Goal: Task Accomplishment & Management: Manage account settings

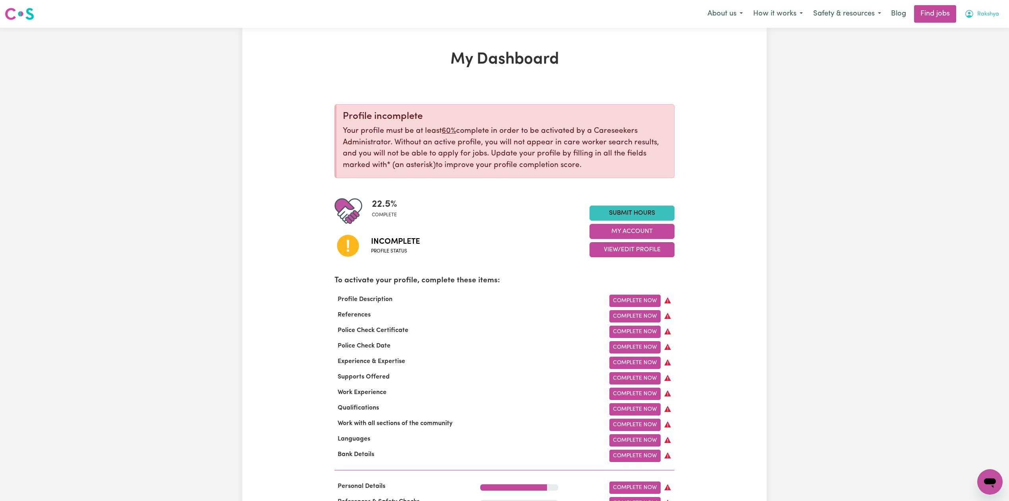
click at [992, 10] on span "Rakshya" at bounding box center [988, 14] width 22 height 9
click at [977, 59] on link "Logout" at bounding box center [972, 60] width 63 height 15
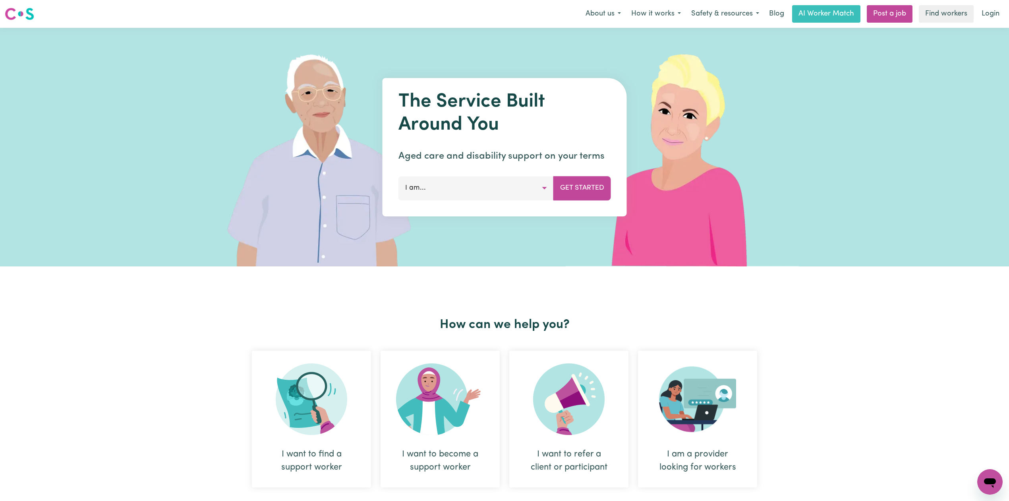
click at [998, 14] on link "Login" at bounding box center [990, 13] width 27 height 17
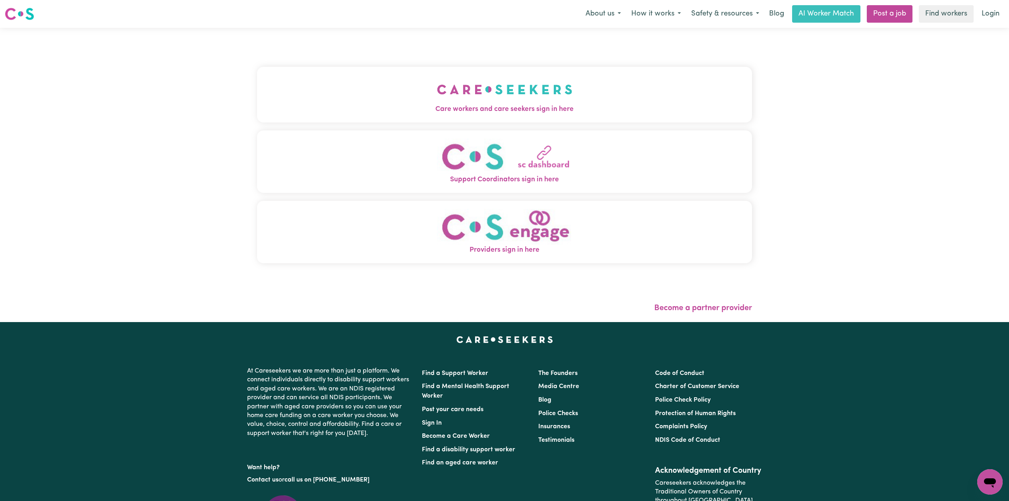
click at [441, 54] on div "Care workers and care seekers sign in here Support Coordinators sign in here Pr…" at bounding box center [504, 169] width 495 height 250
click at [418, 75] on button "Care workers and care seekers sign in here" at bounding box center [504, 95] width 495 height 56
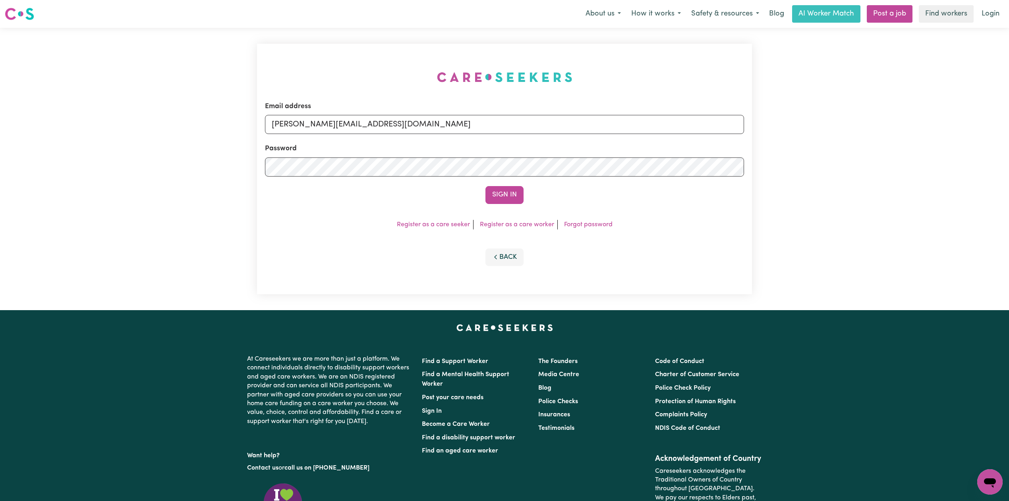
click at [414, 108] on div "Email address [PERSON_NAME][EMAIL_ADDRESS][DOMAIN_NAME]" at bounding box center [504, 117] width 479 height 33
drag, startPoint x: 384, startPoint y: 130, endPoint x: 378, endPoint y: 134, distance: 6.6
click at [384, 130] on input "[PERSON_NAME][EMAIL_ADDRESS][DOMAIN_NAME]" at bounding box center [504, 124] width 479 height 19
drag, startPoint x: 315, startPoint y: 123, endPoint x: 497, endPoint y: 139, distance: 182.3
click at [497, 139] on form "Email address Superuser~[EMAIL_ADDRESS][DOMAIN_NAME] Password Sign In" at bounding box center [504, 152] width 479 height 103
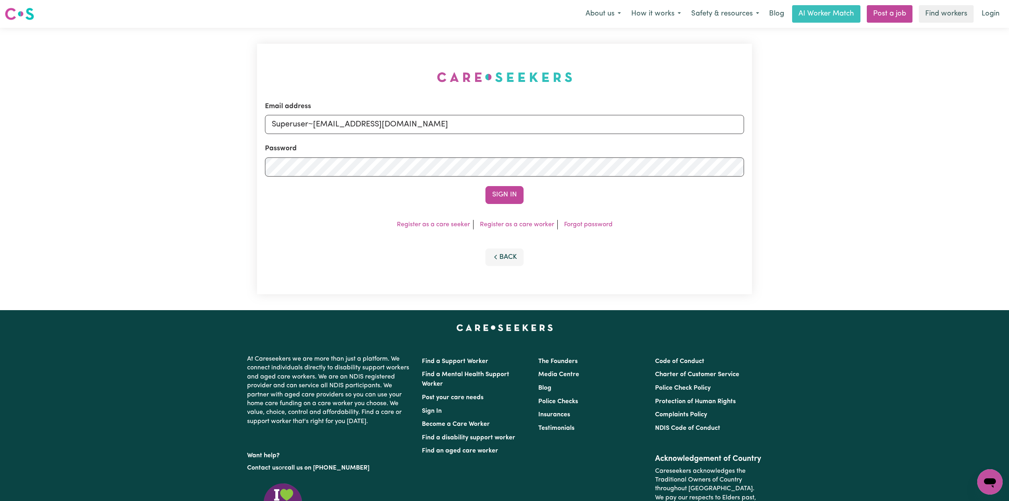
type input "Superuser~[EMAIL_ADDRESS][DOMAIN_NAME]"
click at [486, 186] on button "Sign In" at bounding box center [505, 194] width 38 height 17
